Goal: Information Seeking & Learning: Learn about a topic

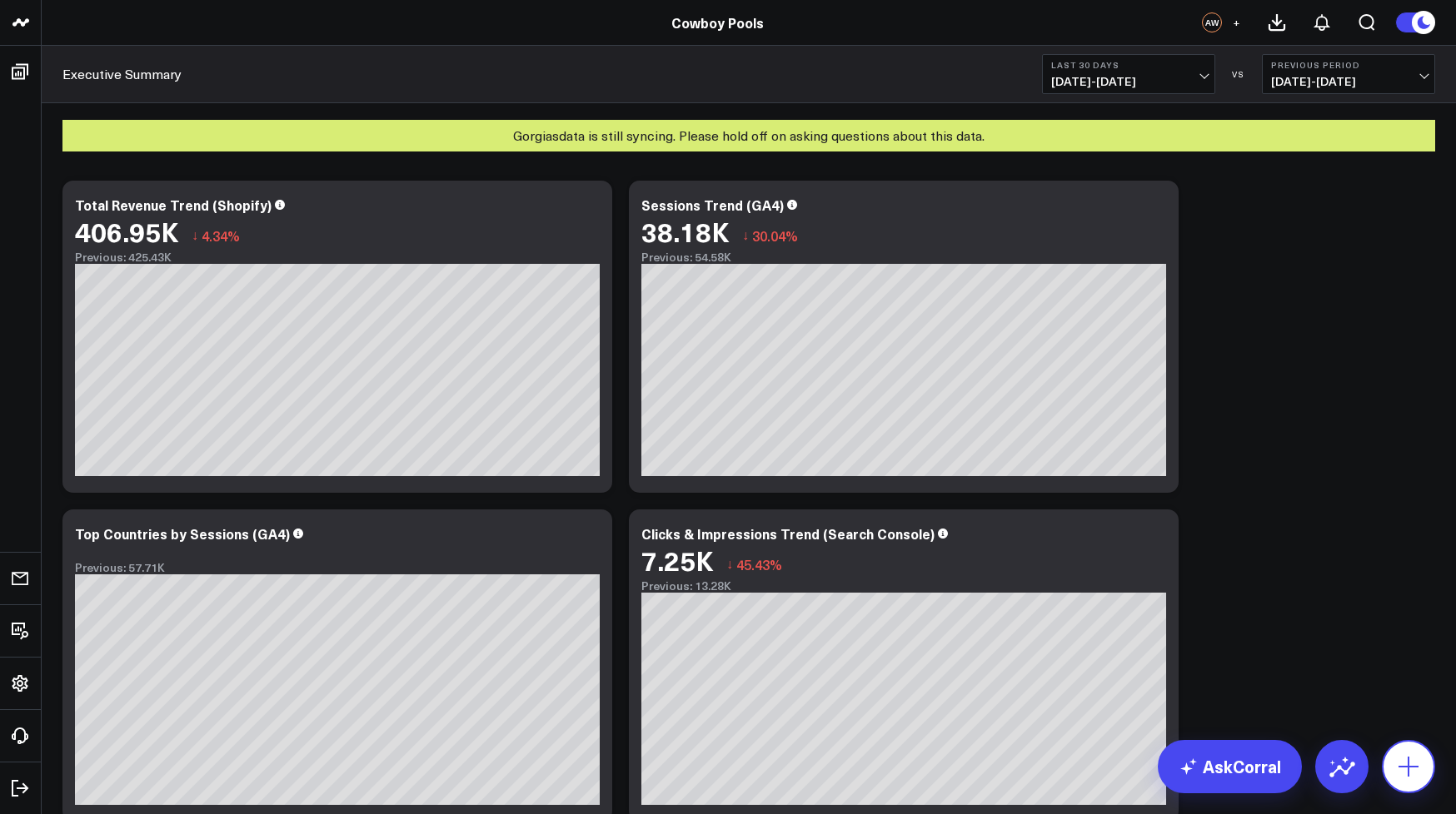
click at [1399, 768] on icon at bounding box center [1408, 767] width 26 height 26
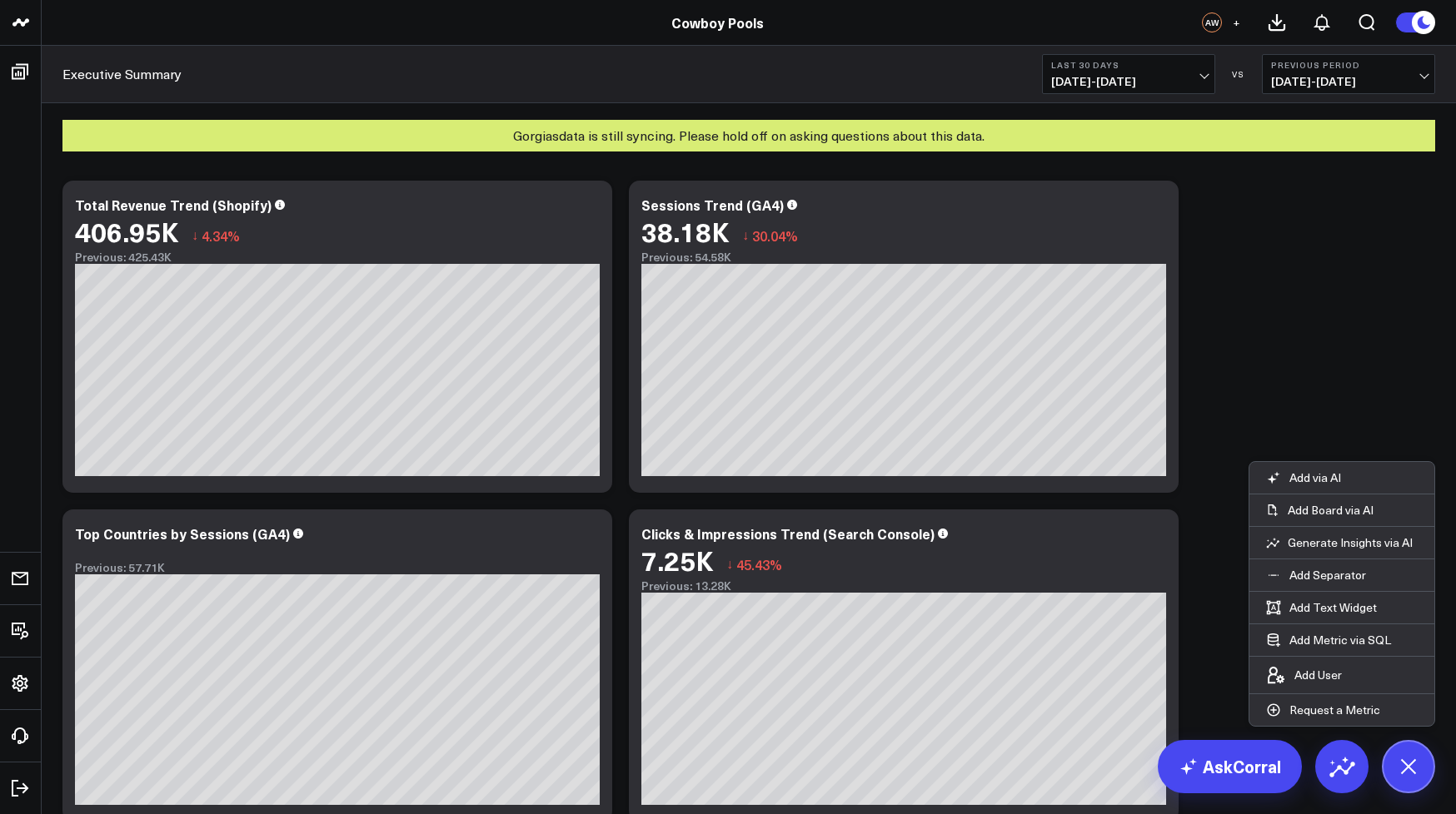
click at [1217, 24] on div "AW" at bounding box center [1211, 22] width 20 height 20
click at [1232, 22] on span "+" at bounding box center [1236, 22] width 8 height 11
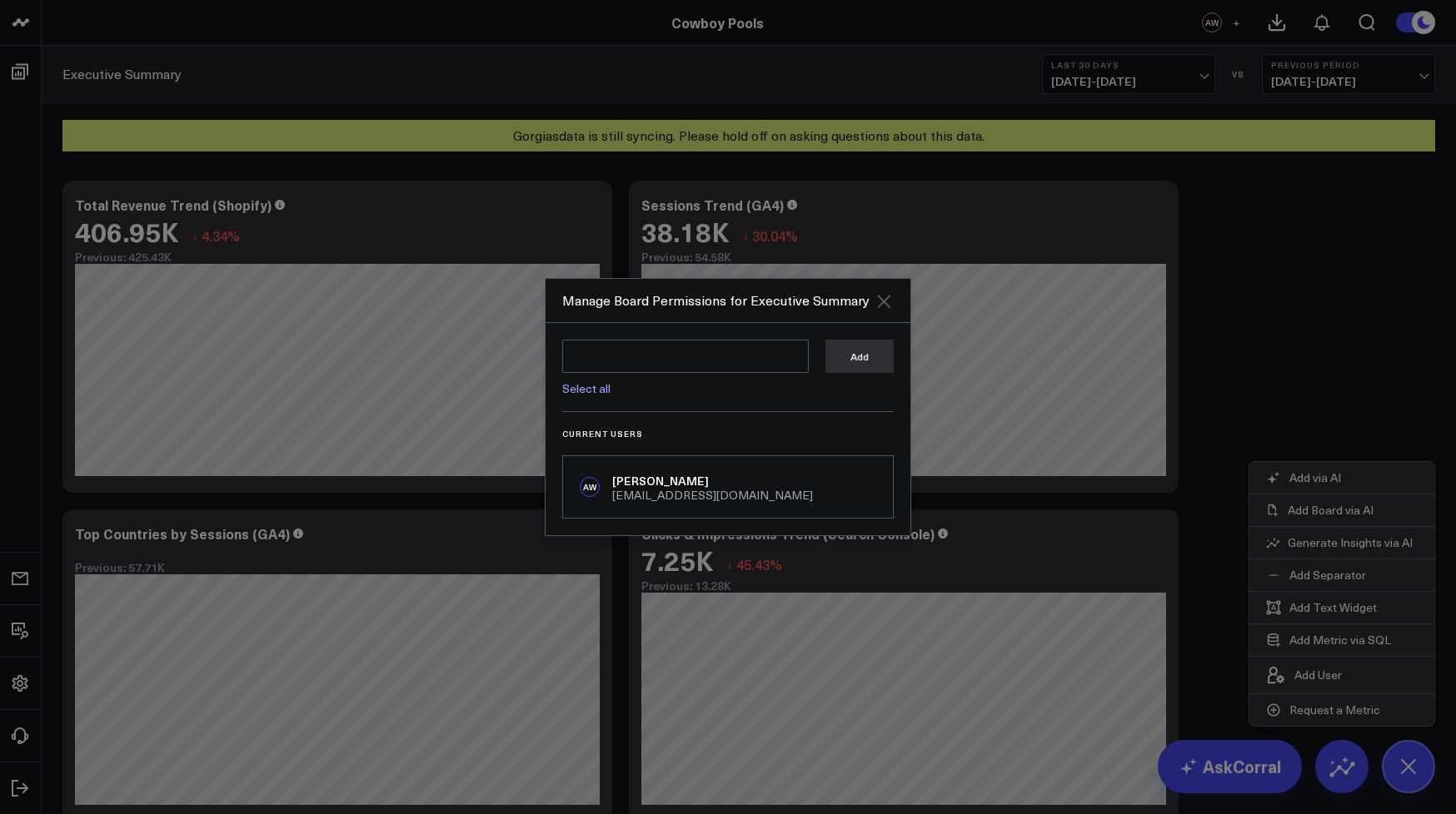
click at [883, 304] on icon "Close" at bounding box center [883, 301] width 13 height 13
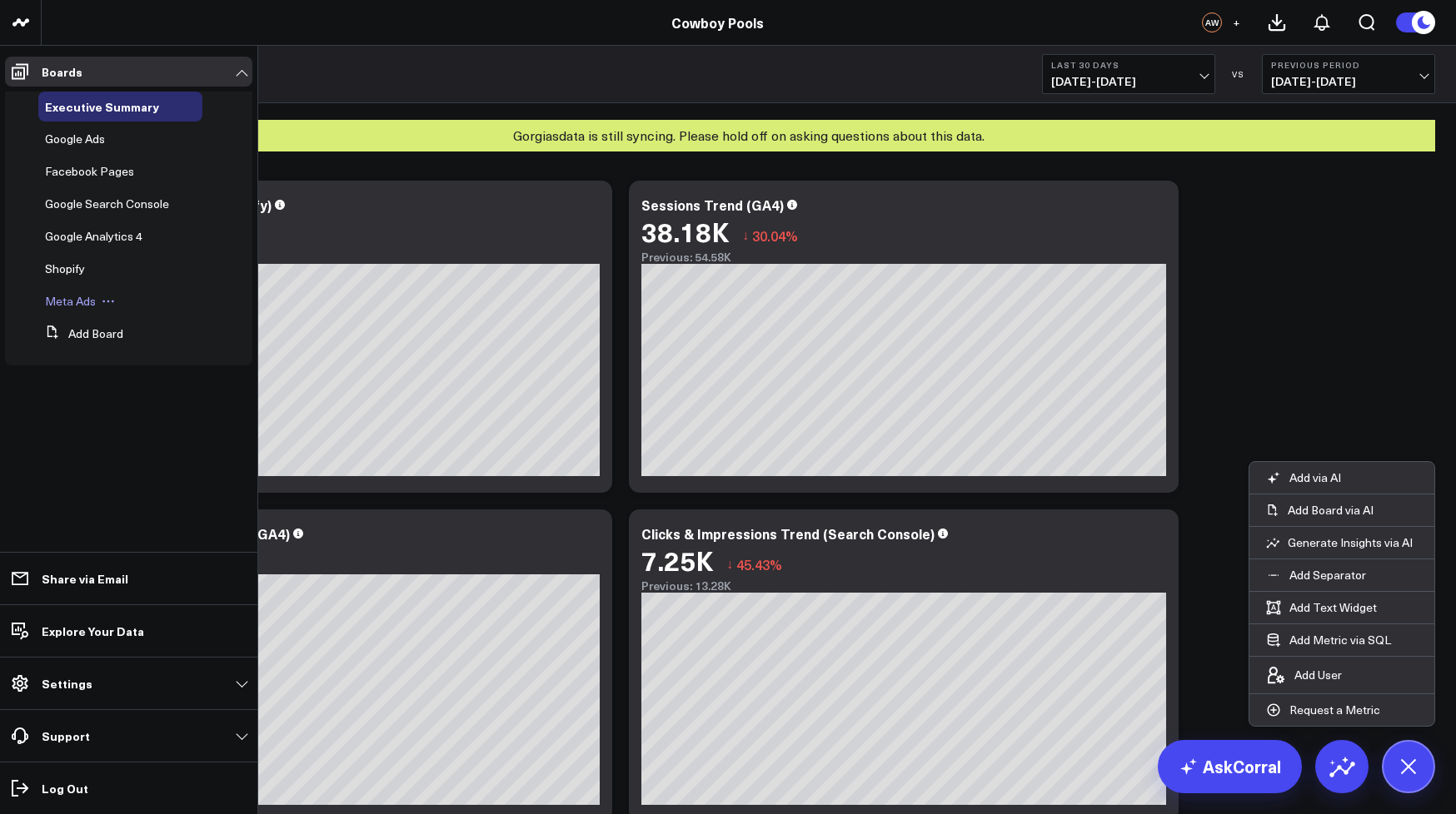
click at [68, 301] on span "Meta Ads" at bounding box center [70, 301] width 51 height 16
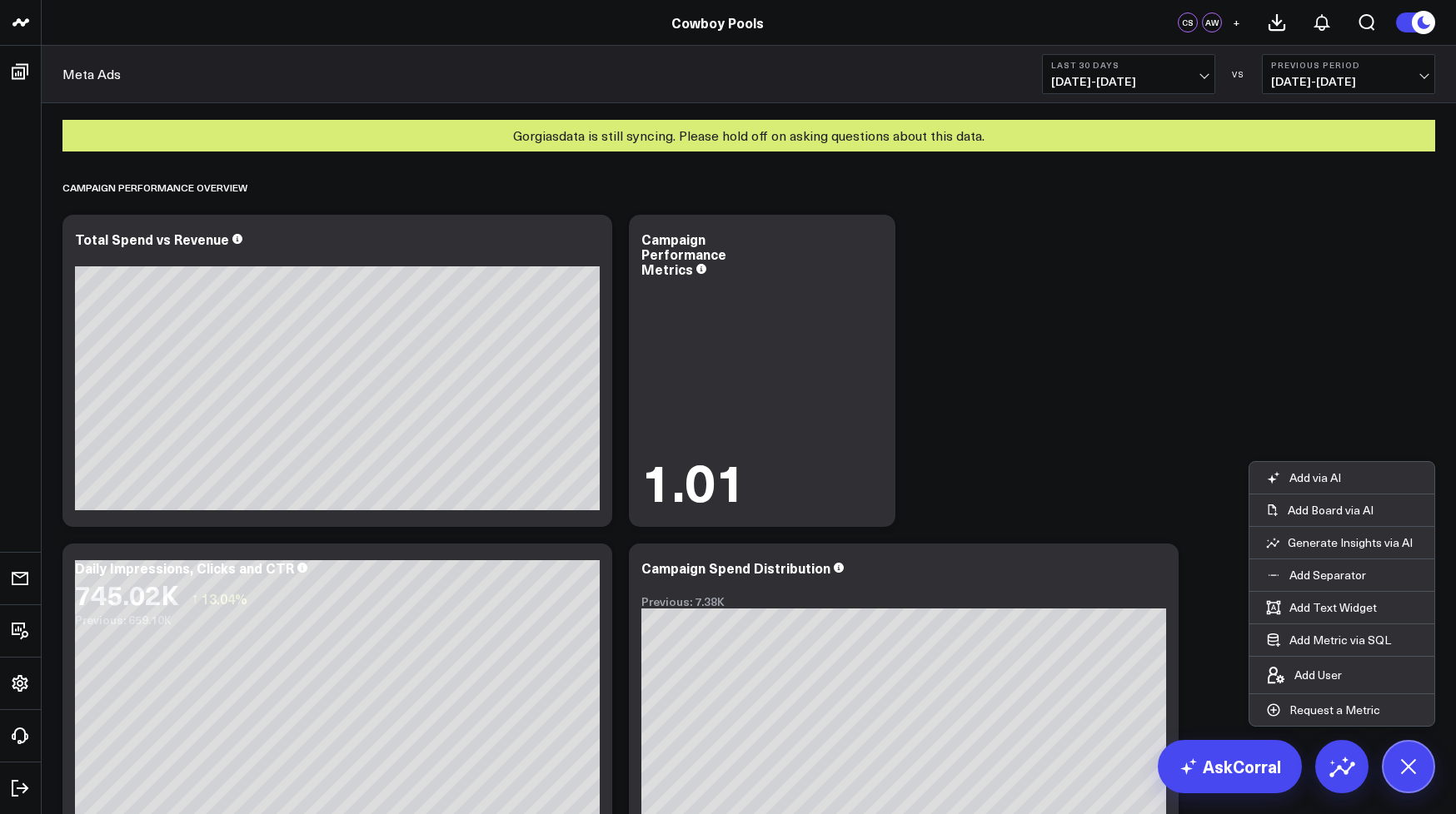
click at [1201, 74] on span "08/25/25 - 09/23/25" at bounding box center [1128, 81] width 155 height 13
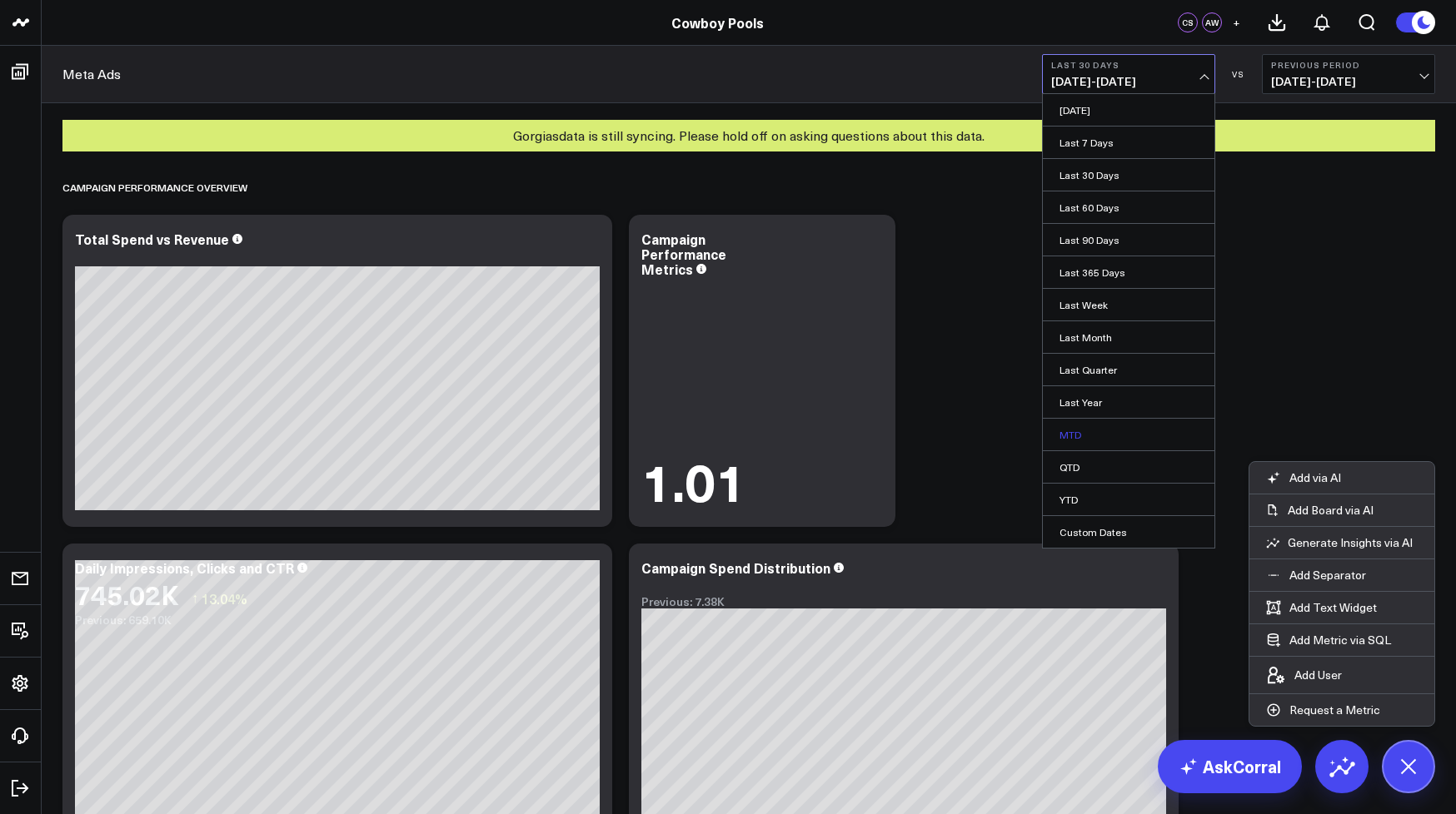
click at [1086, 439] on link "MTD" at bounding box center [1128, 435] width 172 height 32
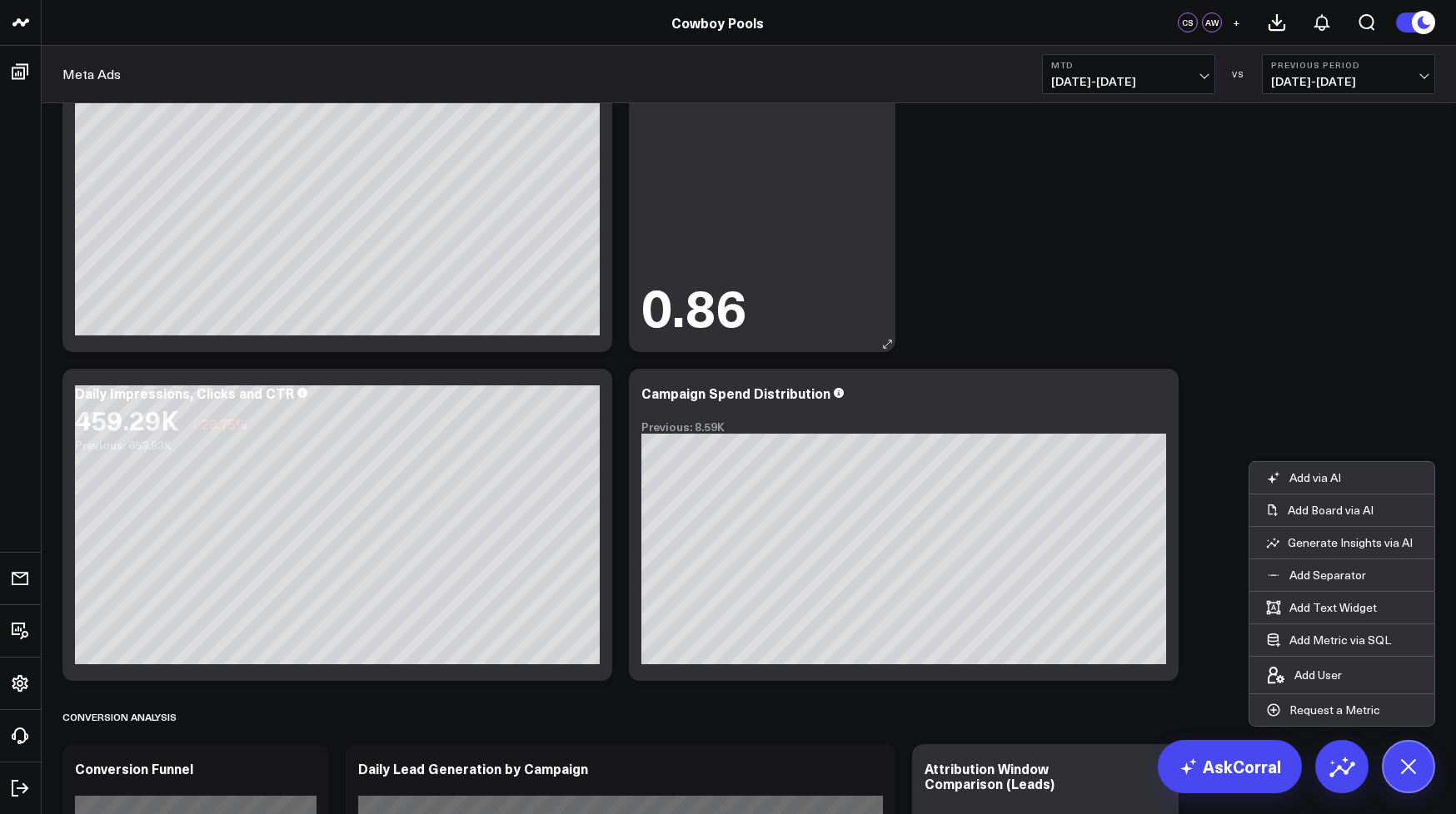
scroll to position [203, 0]
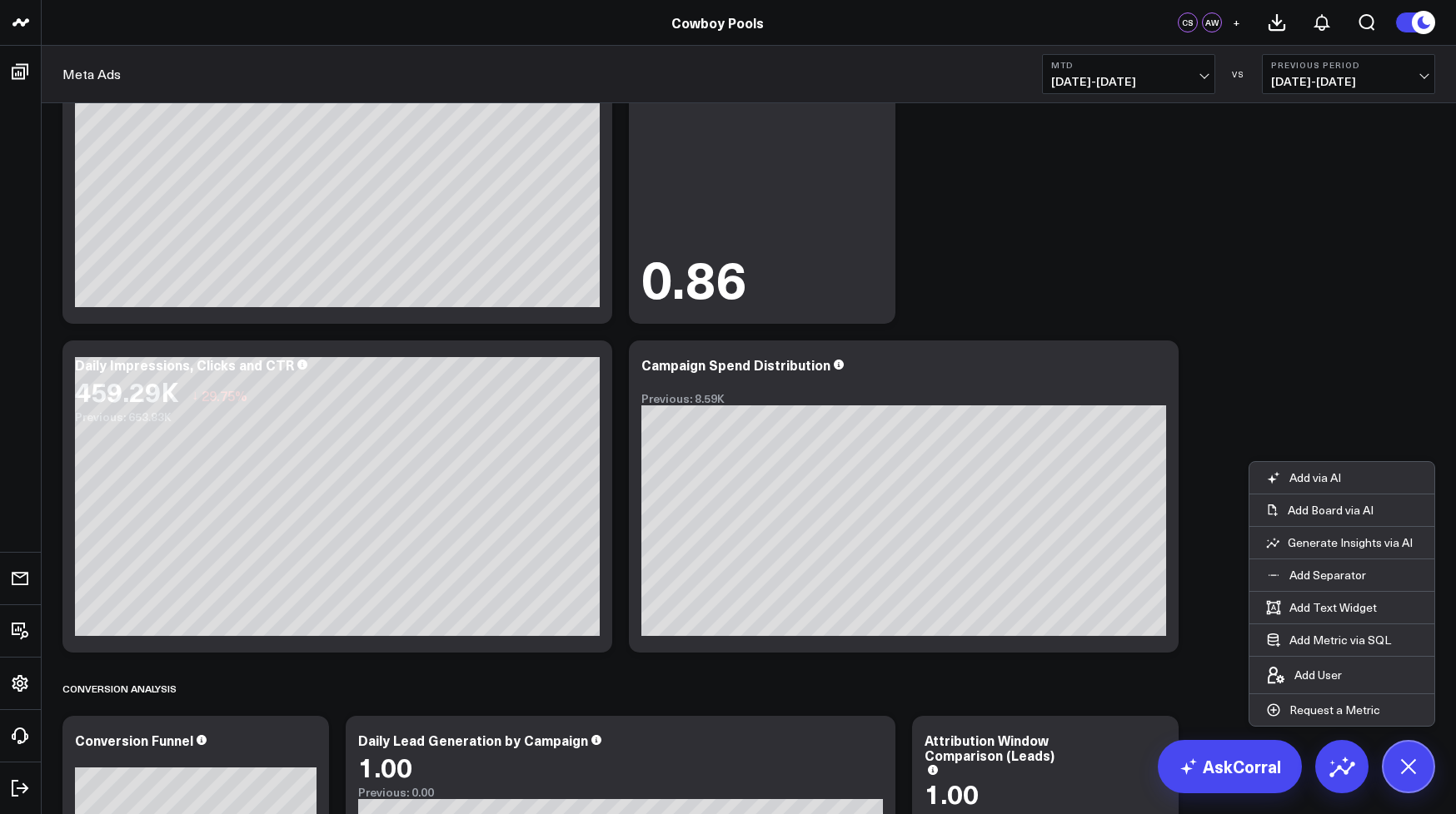
click at [1095, 74] on span "09/01/25 - 09/23/25" at bounding box center [1128, 81] width 155 height 13
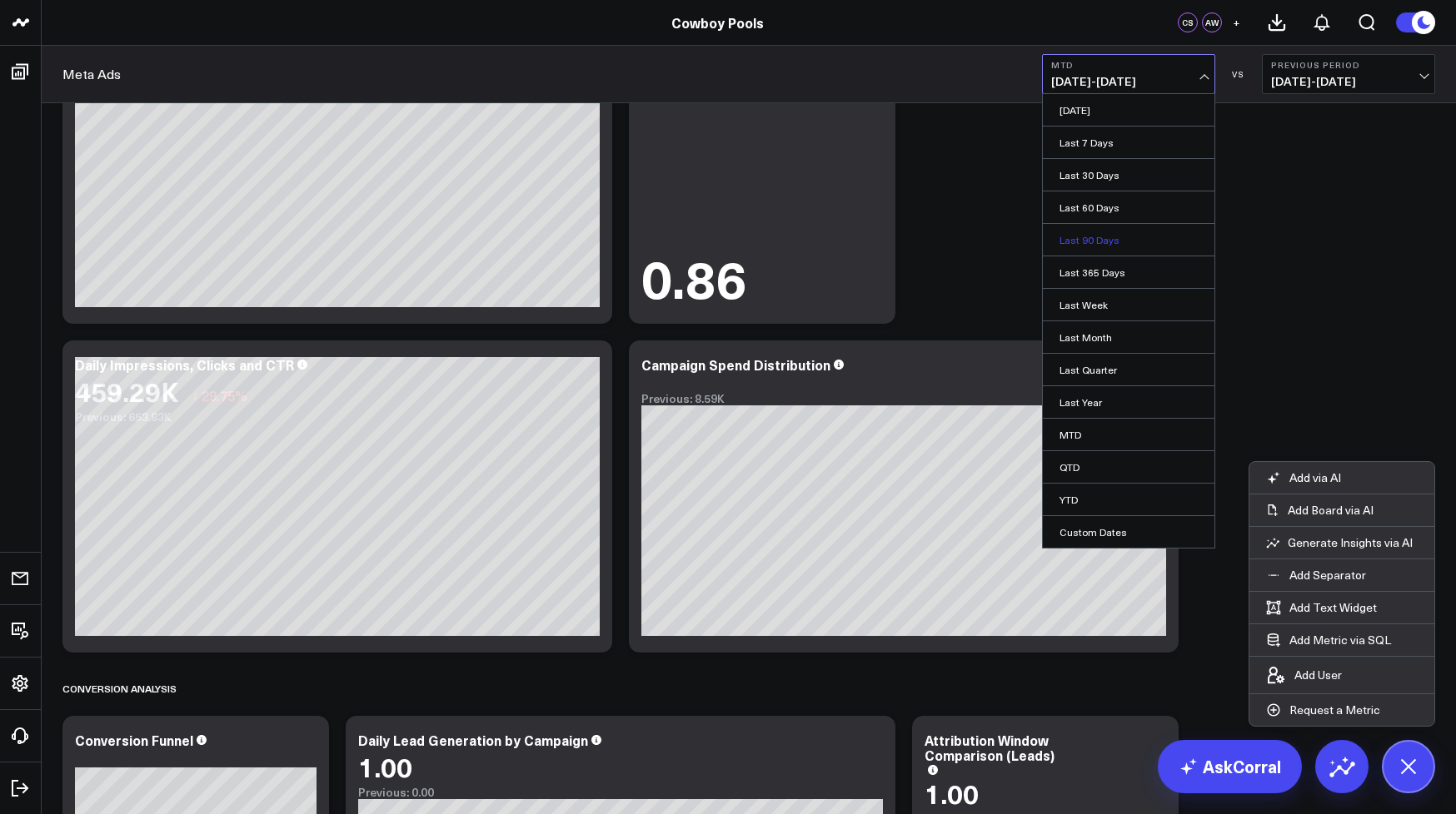
click at [1084, 251] on link "Last 90 Days" at bounding box center [1128, 240] width 172 height 32
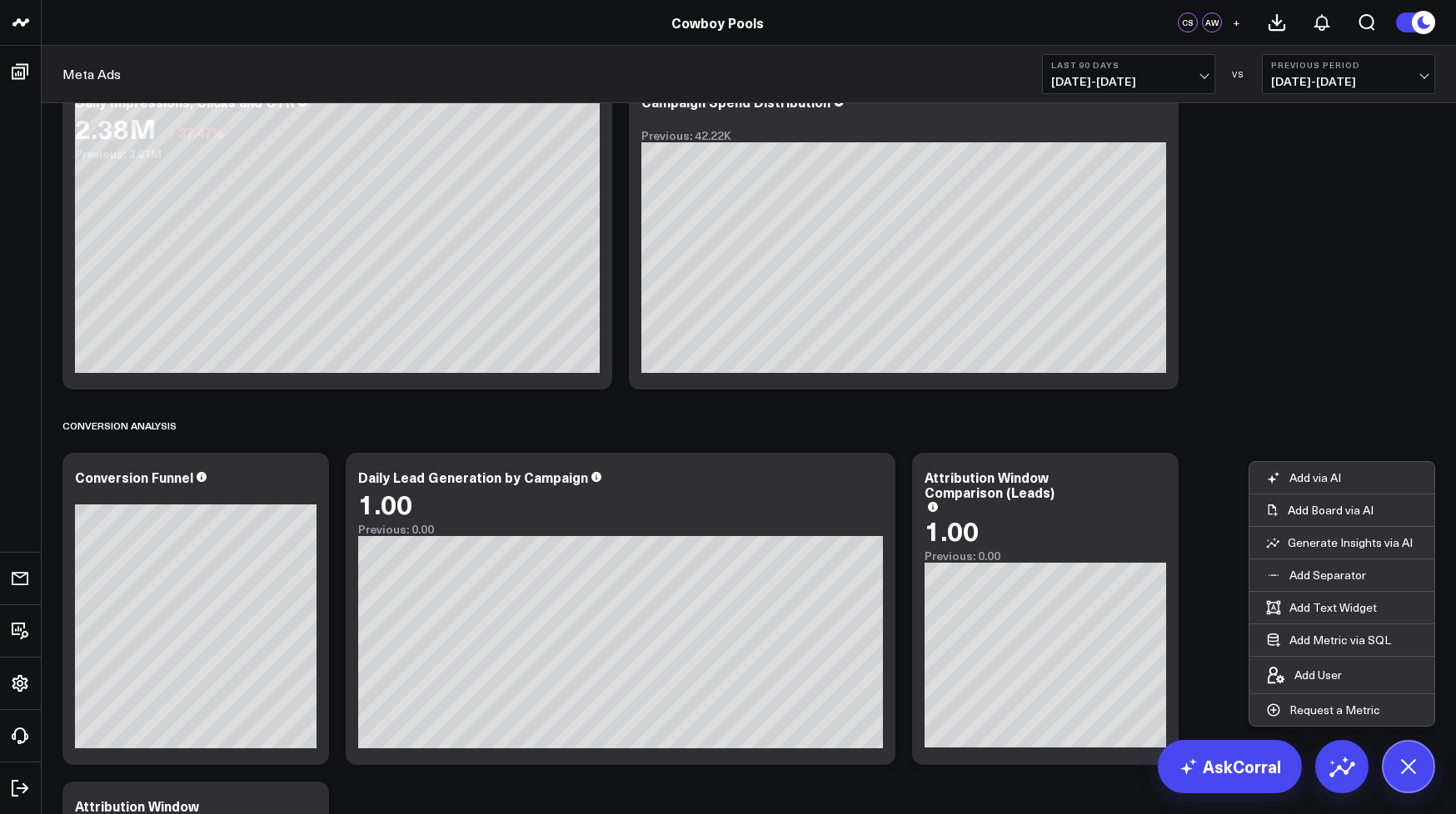
scroll to position [340, 0]
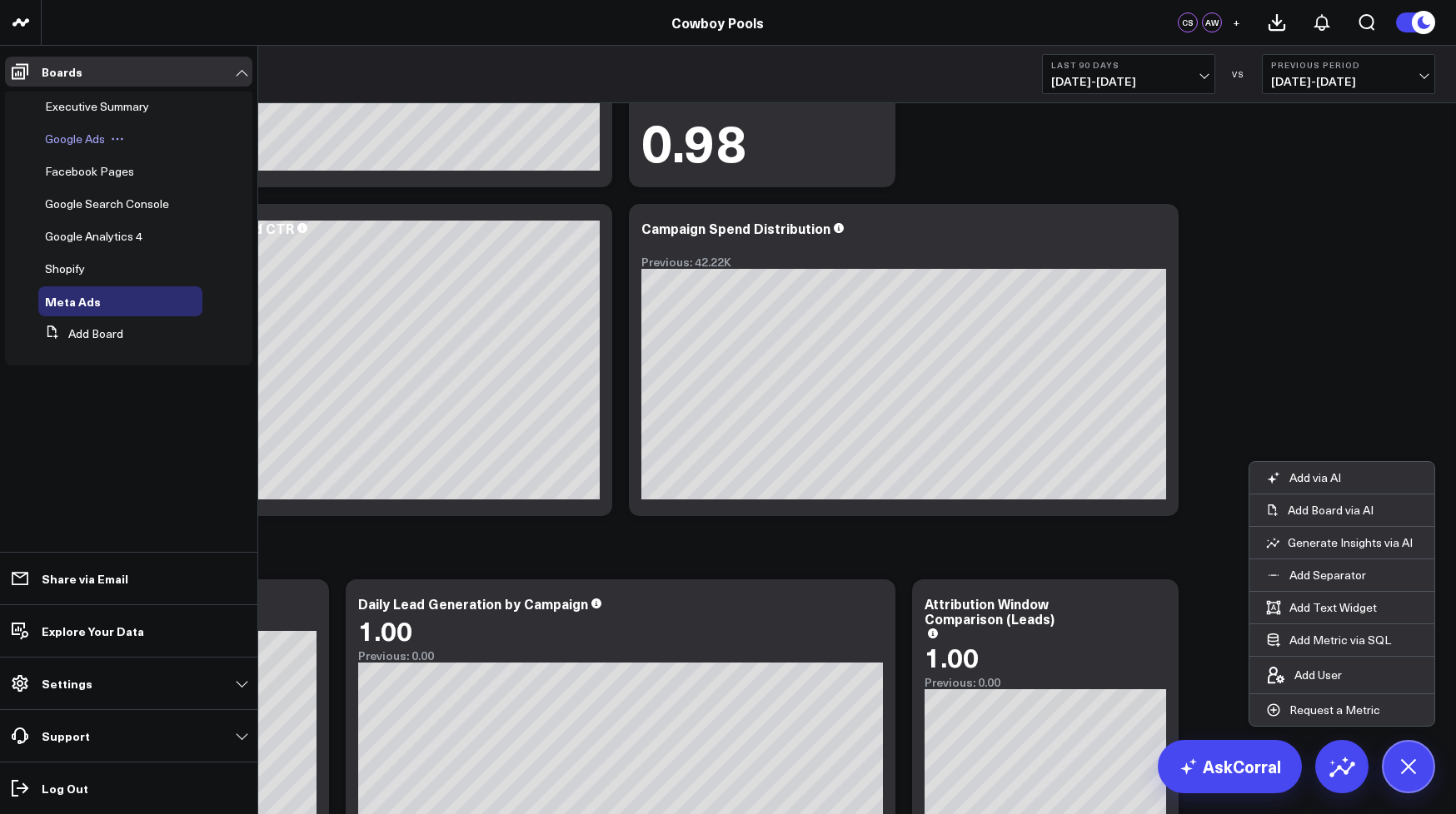
click at [91, 136] on span "Google Ads" at bounding box center [75, 138] width 60 height 16
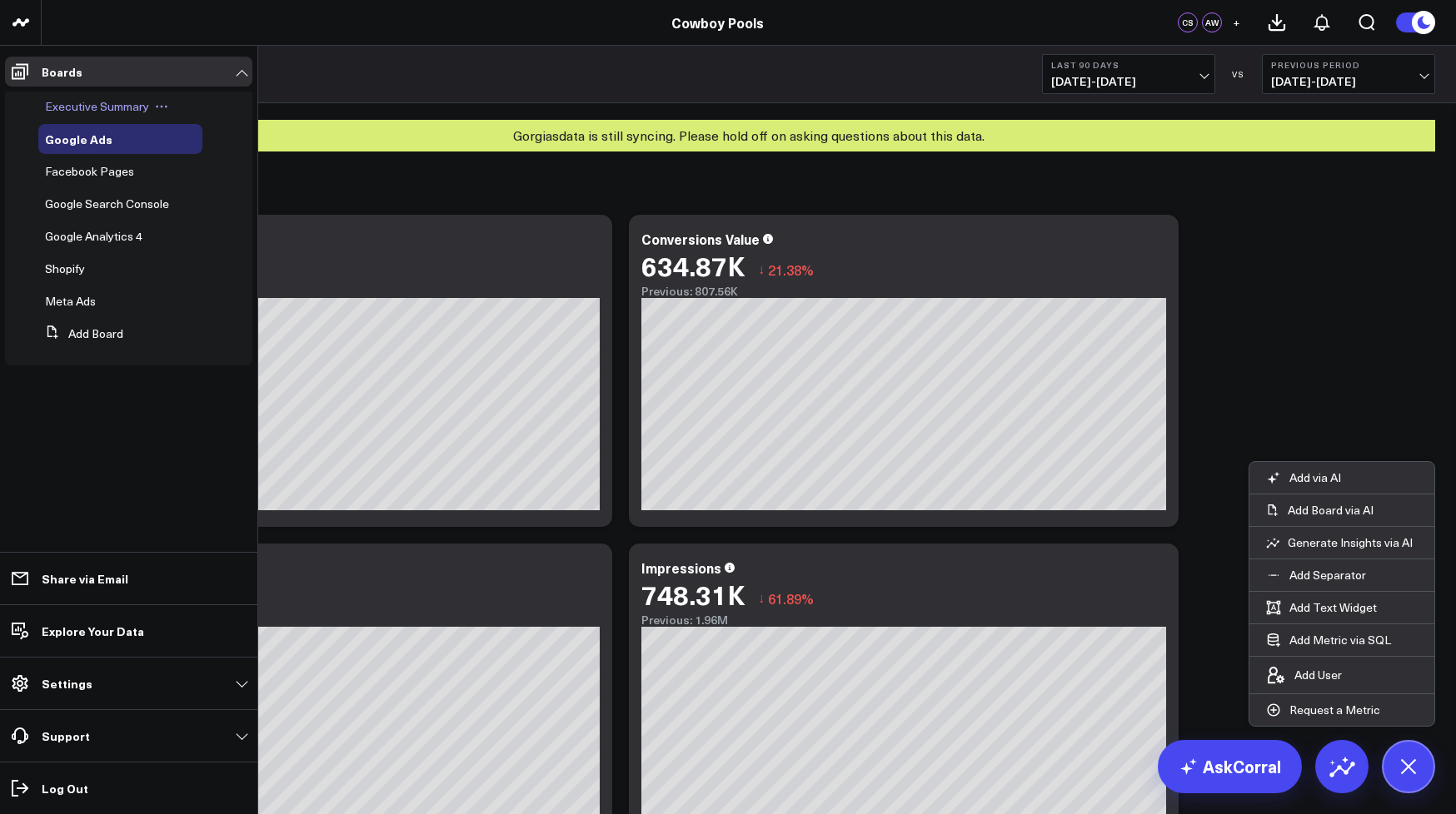
click at [104, 114] on div "Executive Summary" at bounding box center [120, 106] width 164 height 30
click at [78, 269] on span "Shopify" at bounding box center [65, 268] width 40 height 16
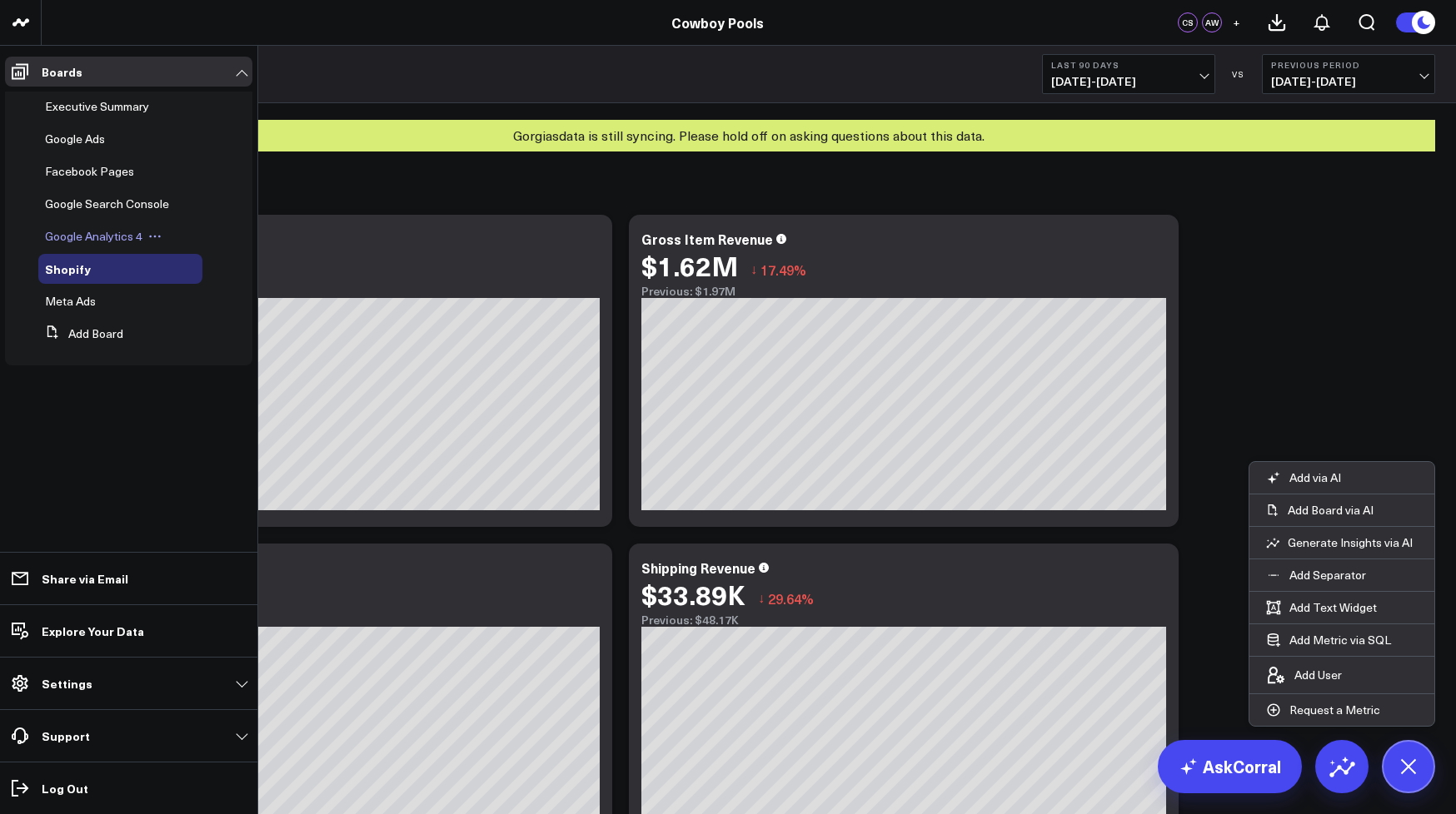
click at [105, 238] on span "Google Analytics 4" at bounding box center [93, 236] width 97 height 16
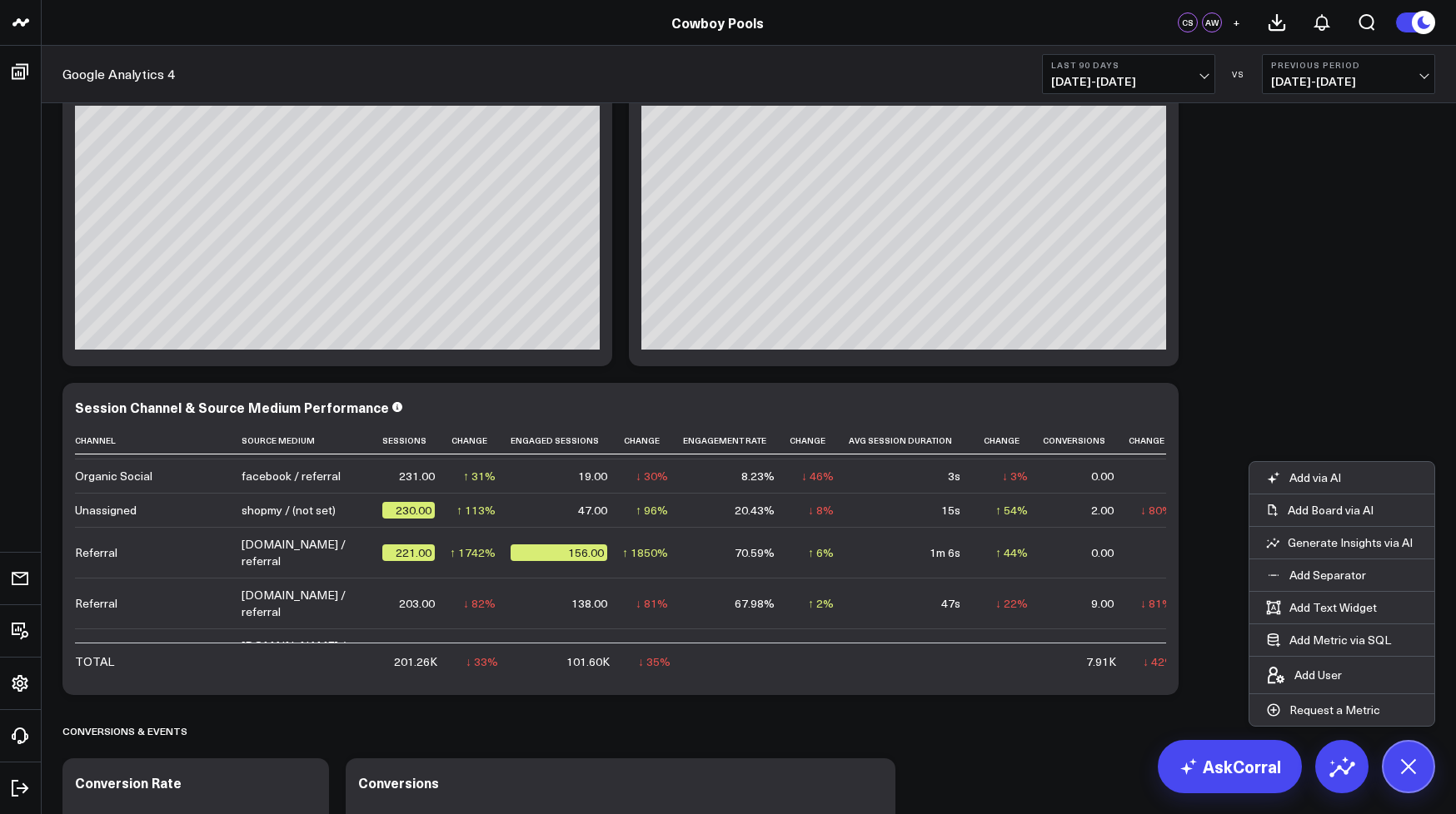
scroll to position [1390, 0]
